Goal: Communication & Community: Answer question/provide support

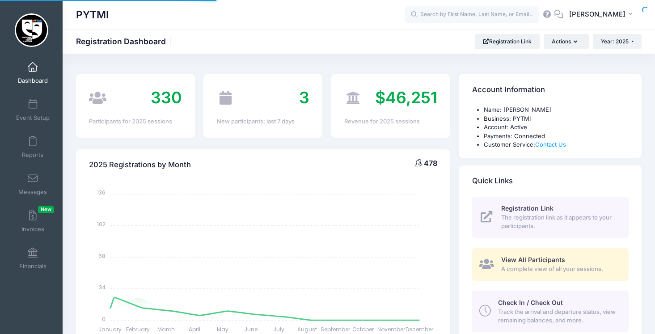
select select
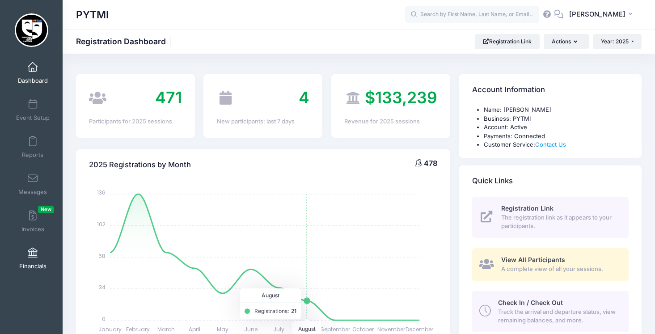
click at [33, 250] on span at bounding box center [33, 253] width 0 height 10
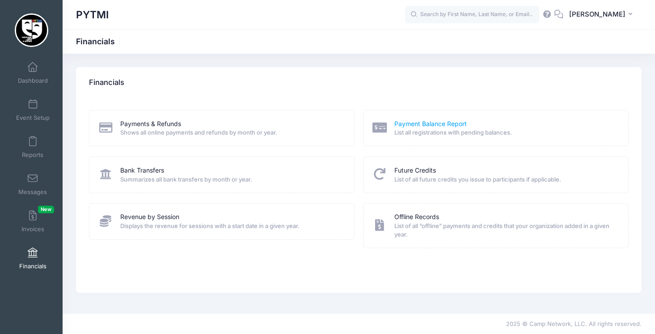
click at [422, 121] on link "Payment Balance Report" at bounding box center [430, 123] width 72 height 9
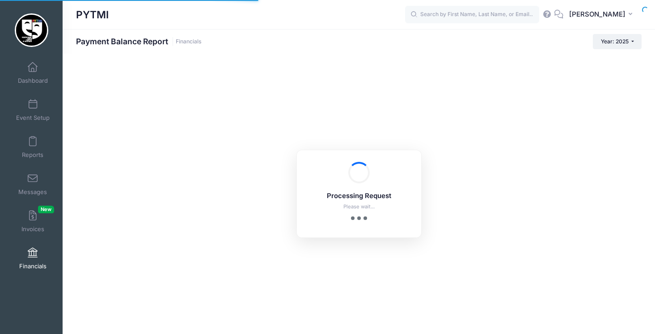
select select "10"
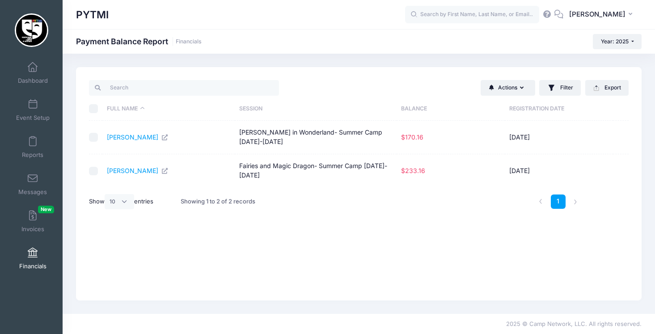
click at [95, 135] on input "checkbox" at bounding box center [93, 137] width 9 height 9
checkbox input "true"
click at [95, 167] on input "checkbox" at bounding box center [93, 171] width 9 height 9
checkbox input "true"
click at [530, 90] on button "Actions" at bounding box center [508, 87] width 55 height 15
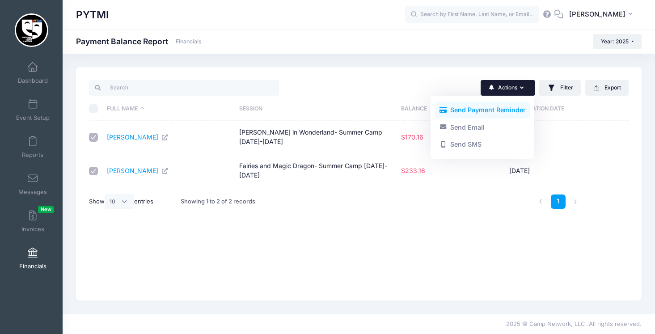
click at [499, 113] on link "Send Payment Reminder" at bounding box center [482, 109] width 95 height 17
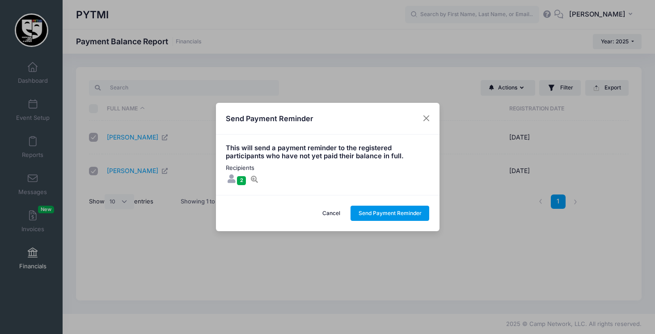
click at [383, 214] on button "Send Payment Reminder" at bounding box center [390, 213] width 79 height 15
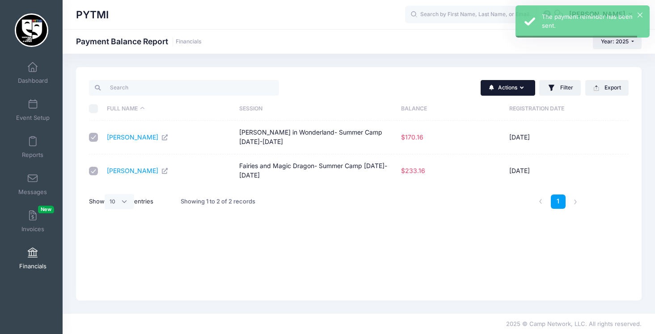
click at [515, 89] on button "Actions" at bounding box center [508, 87] width 55 height 15
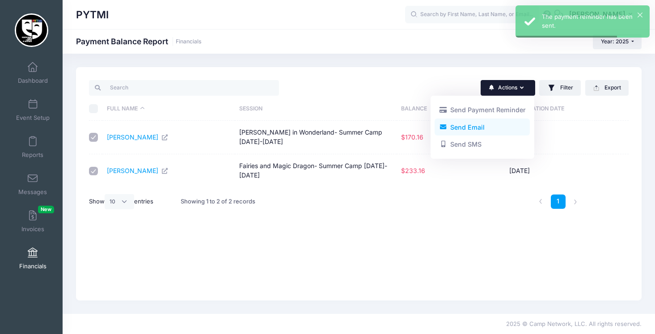
click at [499, 126] on link "Send Email" at bounding box center [482, 126] width 95 height 17
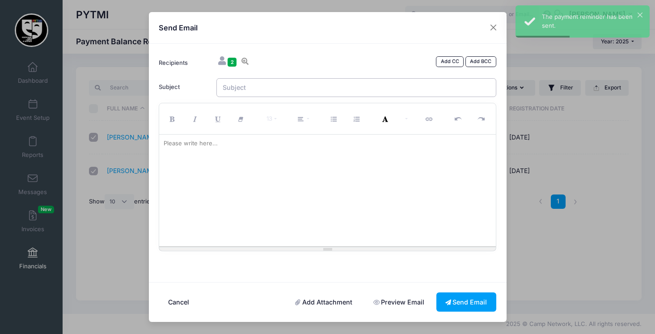
click at [260, 86] on input "Subject" at bounding box center [356, 87] width 280 height 19
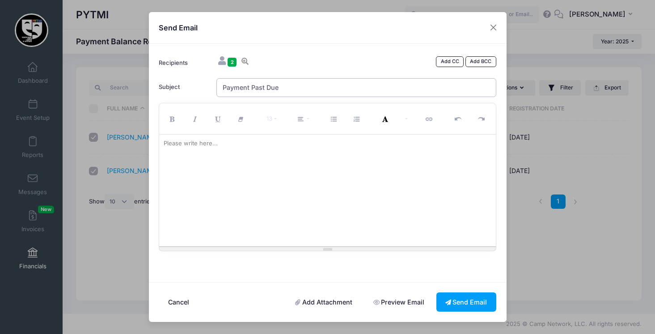
click at [315, 93] on input "Payment Past Due" at bounding box center [356, 87] width 280 height 19
paste input "Reminder: Please Update Your Summer Camp Balanc"
type input "Reminder: Please Update Your Summer Camp Balance"
click at [248, 154] on div at bounding box center [327, 191] width 337 height 112
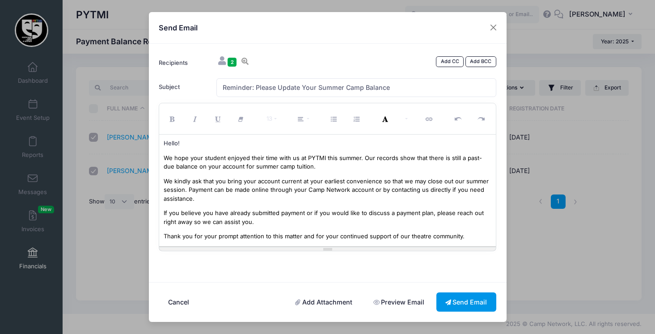
click at [454, 300] on button "Send Email" at bounding box center [466, 301] width 60 height 19
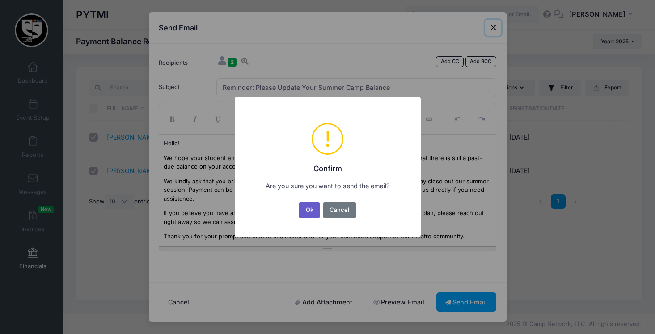
click at [307, 208] on button "Ok" at bounding box center [309, 210] width 21 height 16
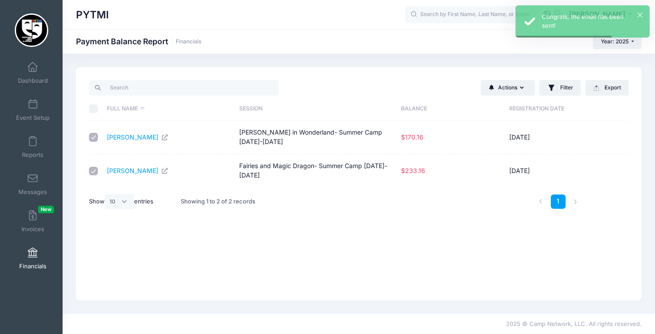
click at [33, 250] on span at bounding box center [33, 253] width 0 height 10
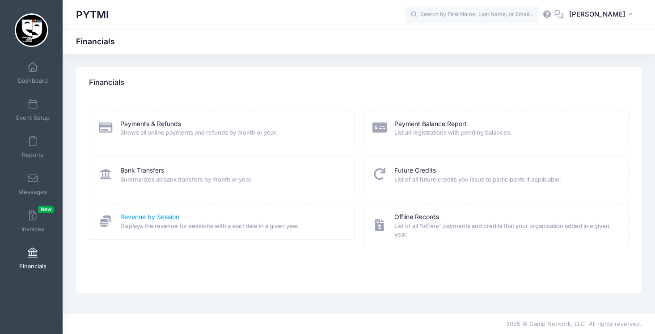
click at [152, 212] on link "Revenue by Session" at bounding box center [149, 216] width 59 height 9
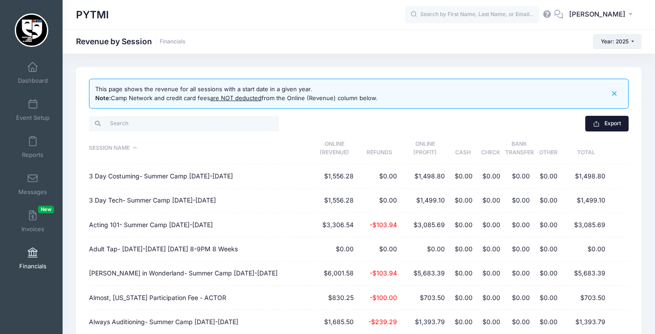
click at [617, 120] on button "Export" at bounding box center [606, 123] width 43 height 15
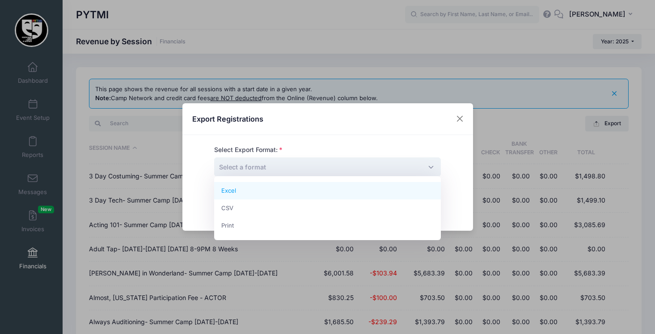
click at [361, 167] on span "Select a format" at bounding box center [327, 166] width 227 height 19
select select "excel"
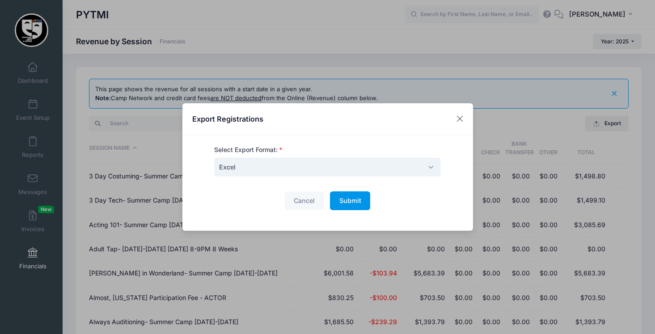
click at [363, 197] on button "Submit Please wait..." at bounding box center [350, 200] width 40 height 19
